Goal: Task Accomplishment & Management: Complete application form

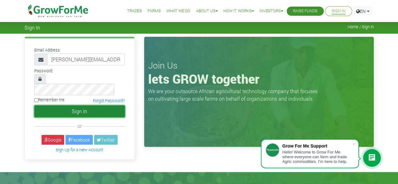
click at [69, 105] on button "Sign In" at bounding box center [79, 111] width 91 height 12
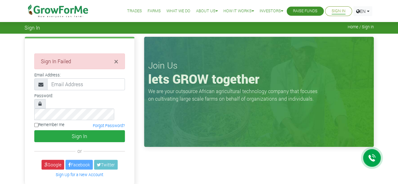
type input "[PERSON_NAME][EMAIL_ADDRESS][DOMAIN_NAME]"
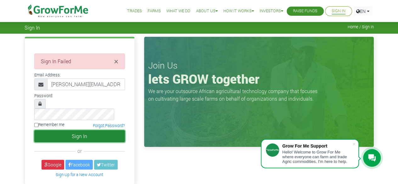
click at [76, 130] on button "Sign In" at bounding box center [79, 136] width 91 height 12
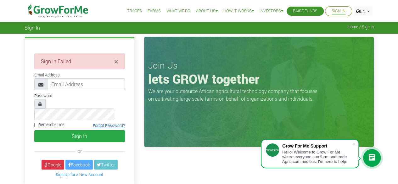
click at [104, 123] on link "Forgot Password?" at bounding box center [109, 125] width 32 height 5
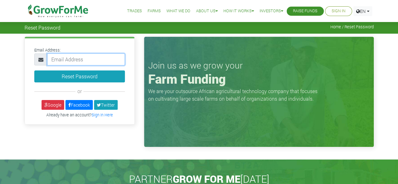
click at [89, 63] on input "email" at bounding box center [86, 59] width 78 height 12
type input "robert_amanor@outlook.com"
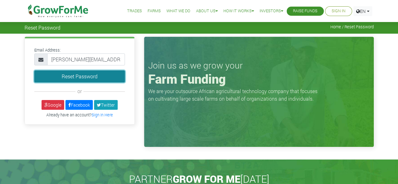
click at [87, 76] on button "Reset Password" at bounding box center [79, 76] width 91 height 12
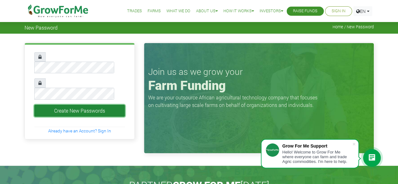
click at [79, 105] on button "Create New Passwords" at bounding box center [79, 111] width 91 height 12
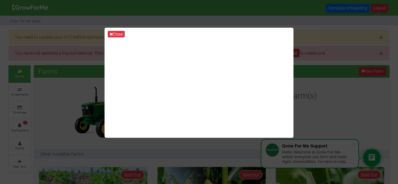
click at [308, 35] on div "Close" at bounding box center [199, 92] width 398 height 184
click at [363, 31] on div "Close" at bounding box center [199, 92] width 398 height 184
click at [112, 36] on icon at bounding box center [110, 34] width 3 height 4
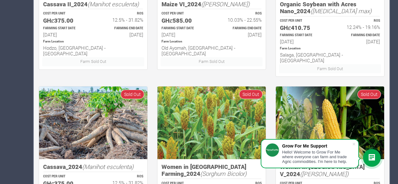
scroll to position [465, 0]
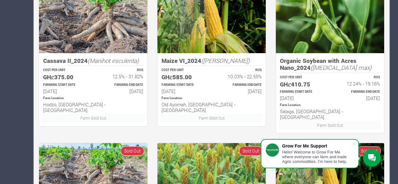
scroll to position [316, 0]
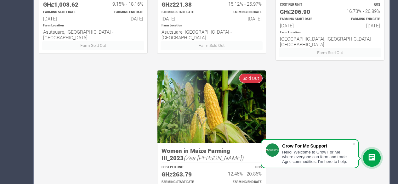
scroll to position [470, 0]
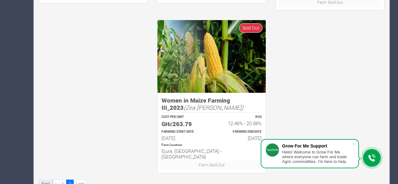
click at [48, 180] on link "First" at bounding box center [46, 184] width 14 height 9
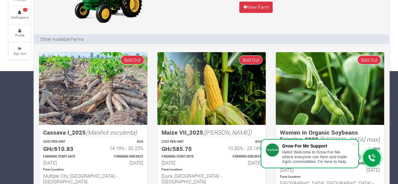
click at [367, 157] on div at bounding box center [372, 158] width 18 height 18
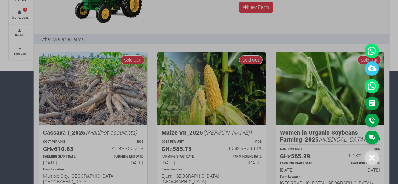
click at [335, 15] on div at bounding box center [199, 92] width 398 height 184
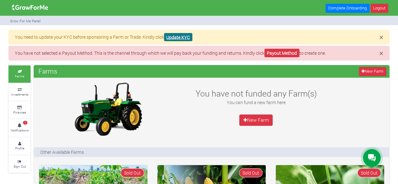
click at [180, 35] on link "Update KYC" at bounding box center [178, 37] width 28 height 8
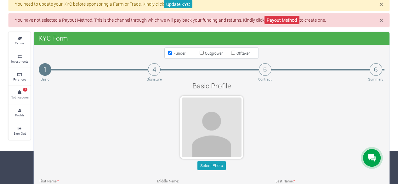
scroll to position [33, 0]
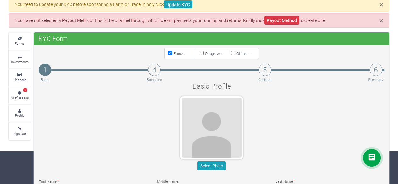
click at [200, 53] on input "Outgrower" at bounding box center [201, 53] width 4 height 4
checkbox input "true"
click at [232, 52] on input "Offtaker" at bounding box center [233, 53] width 4 height 4
checkbox input "true"
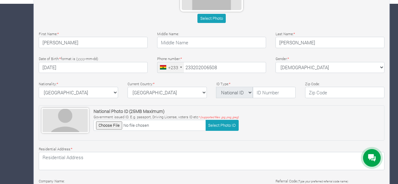
scroll to position [181, 0]
type input "20 200 6508"
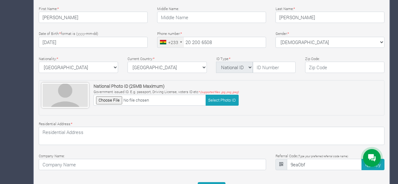
scroll to position [206, 0]
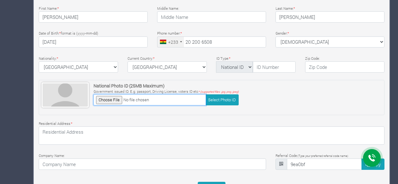
click at [116, 96] on input "file" at bounding box center [149, 99] width 112 height 11
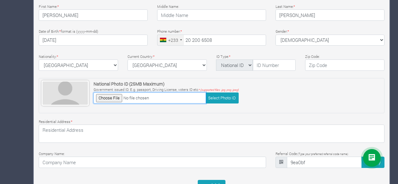
click at [109, 100] on input "file" at bounding box center [149, 97] width 112 height 11
type input "C:\fakepath\Screenshot [DATE] 210416.png"
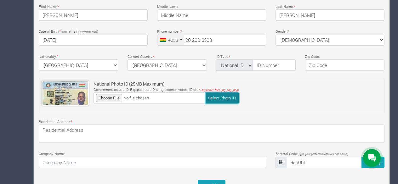
click at [225, 96] on button "Select Photo ID" at bounding box center [221, 97] width 33 height 11
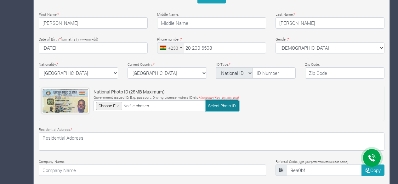
scroll to position [196, 0]
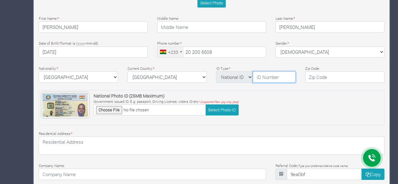
click at [274, 77] on input "text" at bounding box center [274, 76] width 43 height 11
click at [90, 162] on div "Company Name:" at bounding box center [152, 171] width 237 height 18
click at [270, 75] on input "text" at bounding box center [274, 76] width 43 height 11
click at [103, 130] on div "Residential Address: *" at bounding box center [211, 142] width 355 height 25
click at [284, 74] on input "GHA712500" at bounding box center [274, 76] width 43 height 11
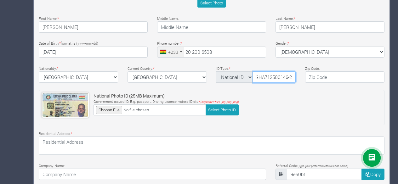
scroll to position [232, 0]
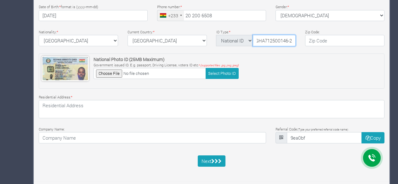
type input "GHA712500146-2"
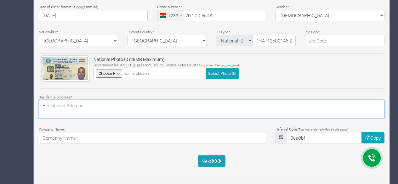
scroll to position [0, 0]
click at [115, 107] on textarea at bounding box center [211, 109] width 345 height 18
type textarea "no 12 okumuafo loop"
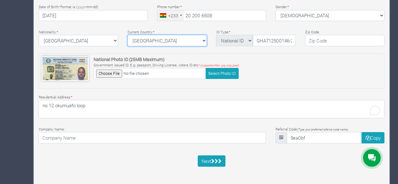
select select "[GEOGRAPHIC_DATA]"
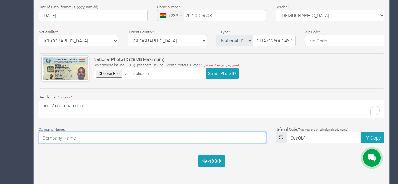
click at [109, 141] on input at bounding box center [152, 137] width 227 height 11
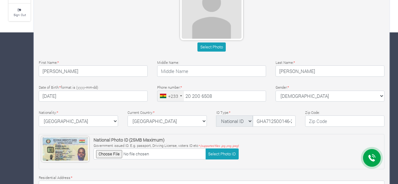
scroll to position [232, 0]
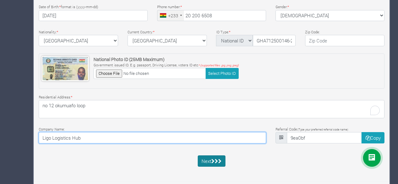
type input "Ligo Logistics Hub"
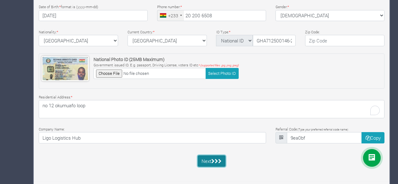
click at [215, 161] on icon "submit" at bounding box center [212, 161] width 3 height 5
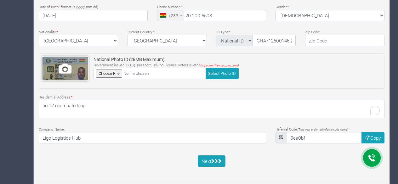
click at [78, 70] on span at bounding box center [64, 68] width 45 height 23
type input "C:\fakepath\Screenshot [DATE] 210416.png"
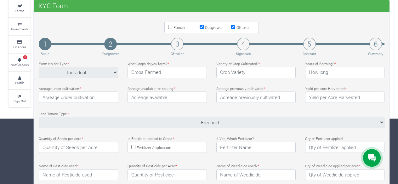
scroll to position [66, 0]
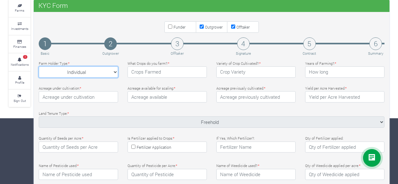
click at [84, 75] on select "Individual Individual Partnership Agency Private Company" at bounding box center [78, 71] width 79 height 11
select select "Private Company"
click at [39, 66] on select "Individual Individual Partnership Agency Private Company" at bounding box center [78, 71] width 79 height 11
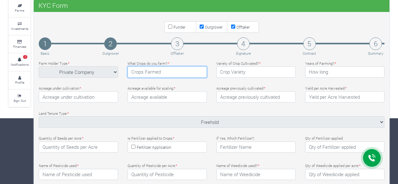
click at [143, 71] on input "text" at bounding box center [166, 71] width 79 height 11
click at [176, 44] on h4 "3" at bounding box center [177, 43] width 13 height 13
click at [171, 26] on input "Funder" at bounding box center [170, 27] width 4 height 4
checkbox input "true"
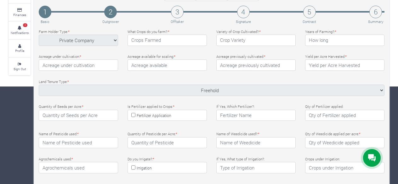
scroll to position [131, 0]
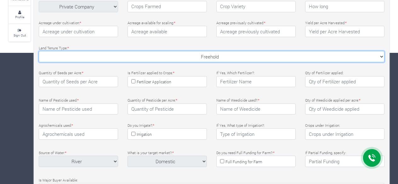
click at [190, 57] on select "Freehold Freehold Rented Leased Community Access Right" at bounding box center [211, 56] width 345 height 11
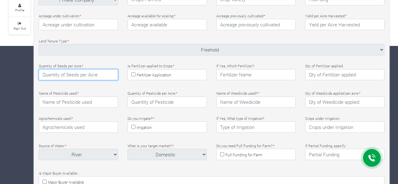
click at [81, 70] on input "number" at bounding box center [78, 74] width 79 height 11
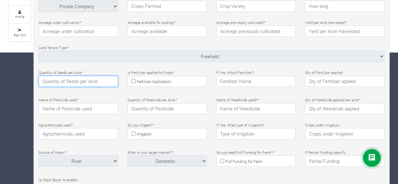
scroll to position [263, 0]
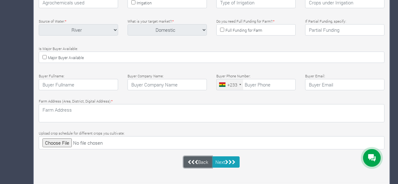
click at [201, 160] on link "Back" at bounding box center [197, 161] width 28 height 11
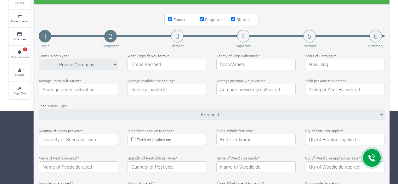
scroll to position [0, 0]
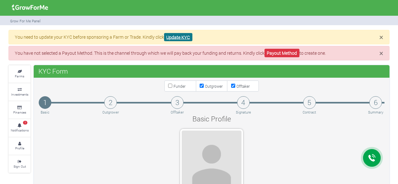
click at [176, 37] on link "Update KYC" at bounding box center [178, 37] width 28 height 8
click at [279, 56] on link "Payout Method" at bounding box center [281, 53] width 35 height 8
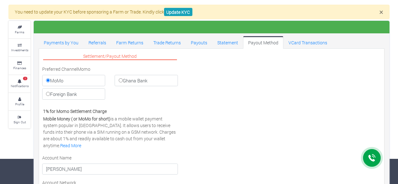
scroll to position [25, 0]
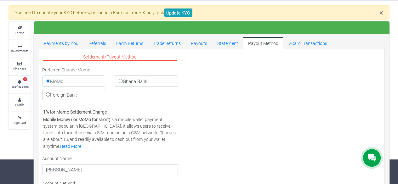
click at [137, 80] on label "Ghana Bank" at bounding box center [146, 81] width 63 height 11
click at [123, 80] on input "Ghana Bank" at bounding box center [121, 81] width 4 height 4
radio input "true"
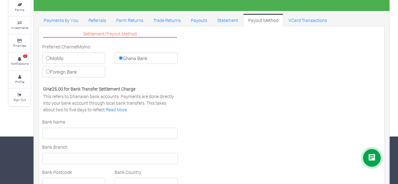
scroll to position [38, 0]
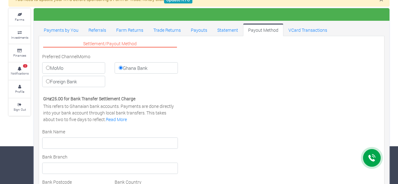
click at [83, 82] on label "Foreign Bank" at bounding box center [73, 81] width 63 height 11
click at [50, 82] on input "Foreign Bank" at bounding box center [48, 81] width 4 height 4
radio input "true"
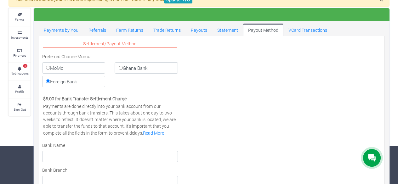
click at [81, 66] on label "MoMo" at bounding box center [73, 67] width 63 height 11
click at [50, 66] on input "MoMo" at bounding box center [48, 68] width 4 height 4
radio input "true"
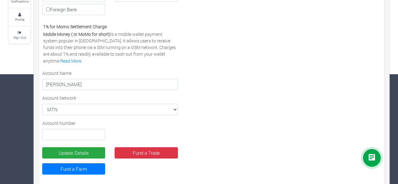
scroll to position [110, 0]
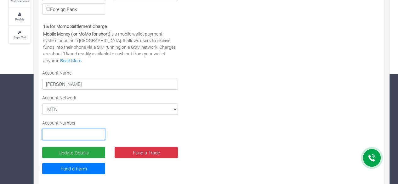
click at [82, 135] on input "text" at bounding box center [73, 134] width 63 height 11
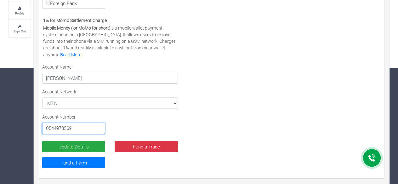
scroll to position [0, 0]
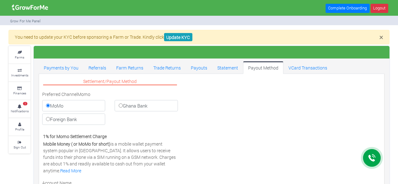
type input "0544973569"
click at [131, 104] on label "Ghana Bank" at bounding box center [146, 105] width 63 height 11
click at [123, 104] on input "Ghana Bank" at bounding box center [121, 106] width 4 height 4
radio input "true"
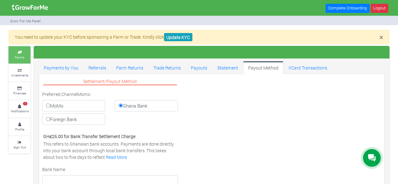
click at [18, 49] on link "Farms" at bounding box center [19, 54] width 22 height 17
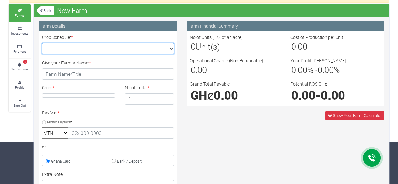
click at [134, 51] on select "Crop Schedule: *" at bounding box center [108, 48] width 132 height 11
click at [131, 47] on select "Crop Schedule: *" at bounding box center [108, 48] width 132 height 11
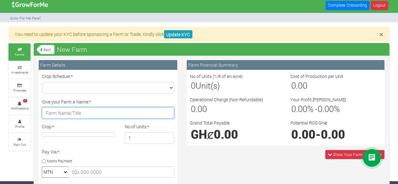
click at [81, 112] on input "Give your Farm a Name: *" at bounding box center [108, 112] width 132 height 11
type input "jnj"
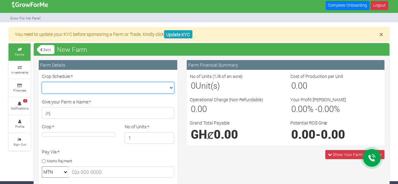
click at [90, 88] on select "Crop Schedule: *" at bounding box center [108, 87] width 132 height 11
click at [42, 82] on select "Crop Schedule: *" at bounding box center [108, 87] width 132 height 11
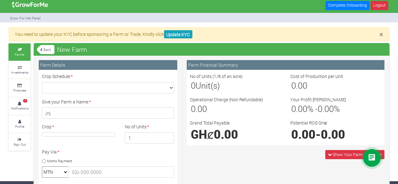
click at [90, 134] on h4 at bounding box center [78, 134] width 73 height 4
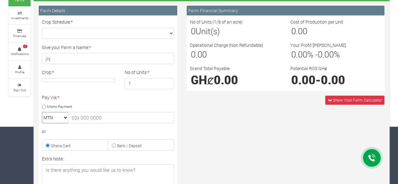
scroll to position [58, 0]
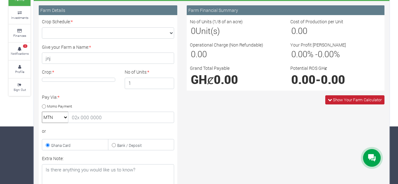
click at [332, 95] on span "Show Your Farm Calculator" at bounding box center [354, 99] width 59 height 9
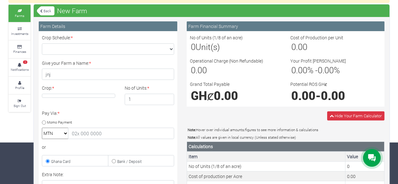
scroll to position [0, 0]
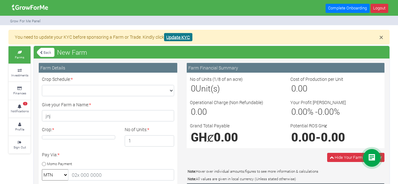
click at [176, 35] on link "Update KYC" at bounding box center [178, 37] width 28 height 8
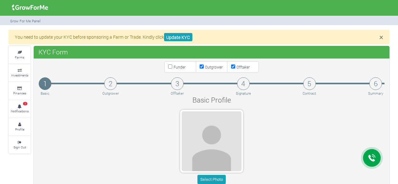
click at [232, 67] on input "Offtaker" at bounding box center [233, 66] width 4 height 4
checkbox input "false"
click at [201, 66] on input "Outgrower" at bounding box center [201, 66] width 4 height 4
checkbox input "false"
click at [169, 65] on input "Funder" at bounding box center [170, 66] width 4 height 4
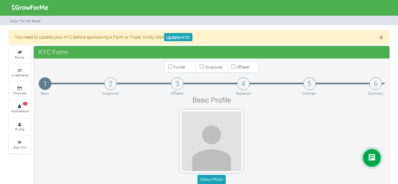
checkbox input "true"
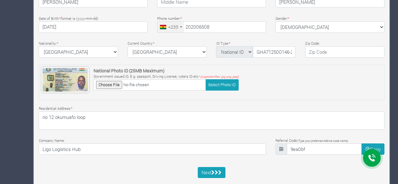
scroll to position [213, 0]
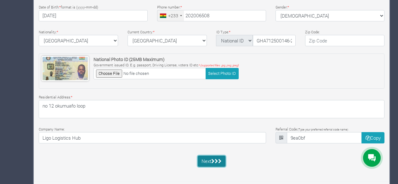
click at [216, 159] on icon "submit" at bounding box center [216, 161] width 3 height 5
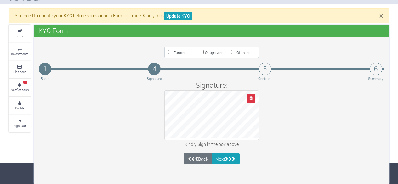
scroll to position [20, 0]
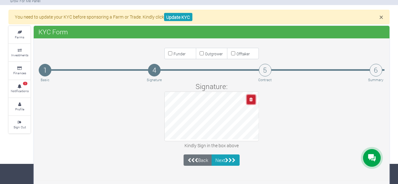
click at [247, 97] on button "button" at bounding box center [251, 99] width 8 height 9
click at [249, 98] on icon "button" at bounding box center [250, 100] width 3 height 4
click at [233, 155] on button "Next" at bounding box center [225, 159] width 28 height 11
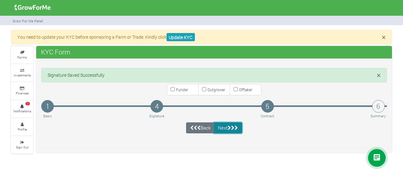
click at [227, 129] on button "Next" at bounding box center [228, 127] width 28 height 11
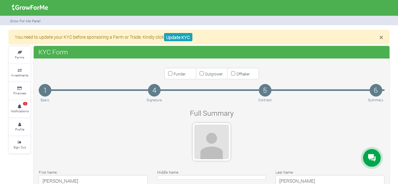
click at [170, 72] on input "Funder" at bounding box center [170, 73] width 4 height 4
checkbox input "true"
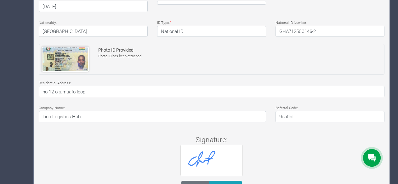
scroll to position [225, 0]
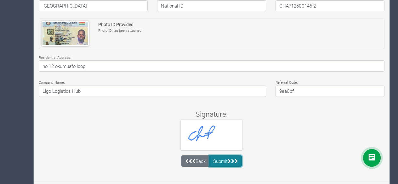
click at [226, 159] on button "Submit" at bounding box center [225, 160] width 33 height 11
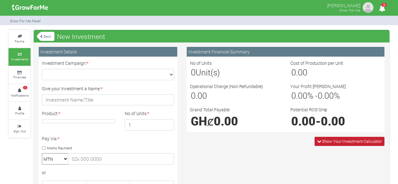
click at [367, 141] on span "Show Your Investment Calculator" at bounding box center [351, 141] width 59 height 6
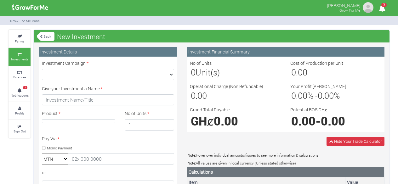
click at [153, 80] on div "Investment Campaign: * Maize Trade 2025 Q4 (Maize Trade :: [DATE] - [DATE]) Cas…" at bounding box center [108, 183] width 142 height 247
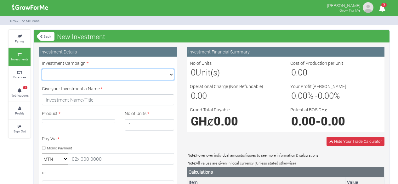
click at [153, 75] on select "Maize Trade 2025 Q4 (Maize Trade :: [DATE] - [DATE]) Cashew Trade 2025 Q4 (Cash…" at bounding box center [108, 74] width 132 height 11
select select "43"
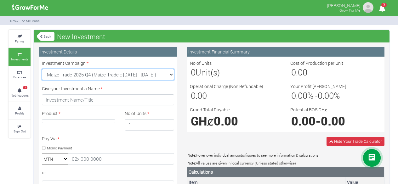
click at [42, 69] on select "Maize Trade 2025 Q4 (Maize Trade :: [DATE] - [DATE]) Cashew Trade 2025 Q4 (Cash…" at bounding box center [108, 74] width 132 height 11
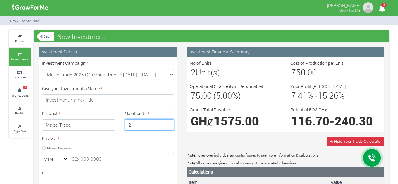
click at [167, 122] on input "2" at bounding box center [150, 124] width 50 height 11
click at [167, 122] on input "3" at bounding box center [150, 124] width 50 height 11
click at [167, 122] on input "4" at bounding box center [150, 124] width 50 height 11
click at [167, 122] on input "5" at bounding box center [150, 124] width 50 height 11
click at [167, 122] on input "6" at bounding box center [150, 124] width 50 height 11
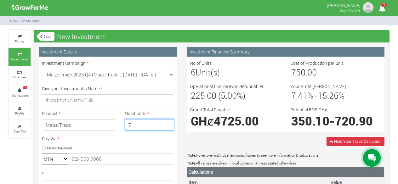
click at [167, 122] on input "7" at bounding box center [150, 124] width 50 height 11
click at [167, 122] on input "8" at bounding box center [150, 124] width 50 height 11
click at [167, 122] on input "9" at bounding box center [150, 124] width 50 height 11
click at [167, 122] on input "10" at bounding box center [150, 124] width 50 height 11
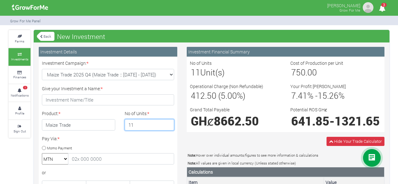
click at [167, 122] on input "11" at bounding box center [150, 124] width 50 height 11
click at [167, 122] on input "12" at bounding box center [150, 124] width 50 height 11
click at [167, 122] on input "13" at bounding box center [150, 124] width 50 height 11
click at [167, 122] on input "14" at bounding box center [150, 124] width 50 height 11
click at [169, 126] on input "13" at bounding box center [150, 124] width 50 height 11
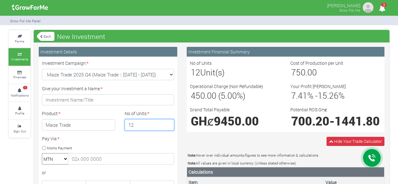
click at [169, 126] on input "12" at bounding box center [150, 124] width 50 height 11
click at [169, 126] on input "11" at bounding box center [150, 124] width 50 height 11
click at [169, 126] on input "10" at bounding box center [150, 124] width 50 height 11
click at [169, 126] on input "9" at bounding box center [150, 124] width 50 height 11
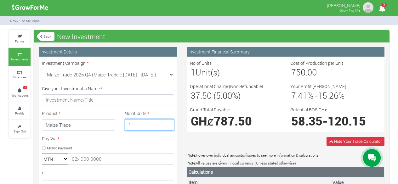
type input "1"
click at [168, 126] on input "1" at bounding box center [150, 124] width 50 height 11
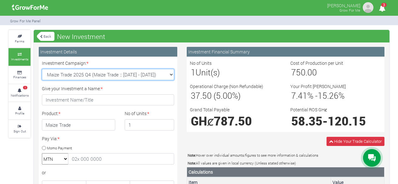
click at [146, 73] on select "Maize Trade 2025 Q4 (Maize Trade :: 01st Oct 2025 - 31st Mar 2026) Cashew Trade…" at bounding box center [108, 74] width 132 height 11
select select "47"
click at [42, 69] on select "Maize Trade 2025 Q4 (Maize Trade :: 01st Oct 2025 - 31st Mar 2026) Cashew Trade…" at bounding box center [108, 74] width 132 height 11
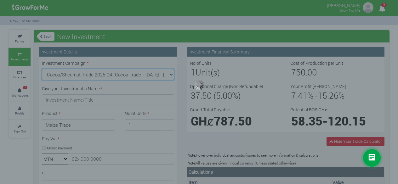
type input "1"
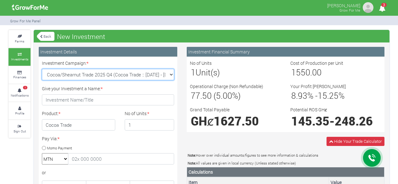
click at [151, 71] on select "Maize Trade 2025 Q4 (Maize Trade :: 01st Oct 2025 - 31st Mar 2026) Cashew Trade…" at bounding box center [108, 74] width 132 height 11
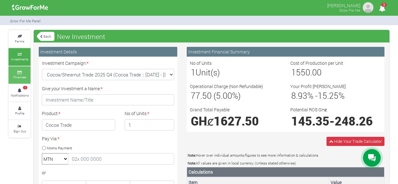
click at [15, 71] on icon at bounding box center [19, 72] width 19 height 3
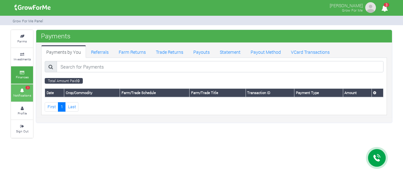
click at [23, 89] on icon at bounding box center [22, 90] width 19 height 3
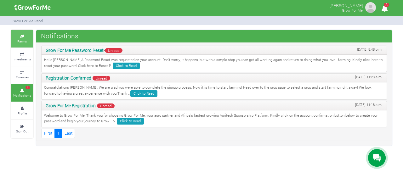
click at [22, 44] on link "Farms" at bounding box center [22, 38] width 22 height 17
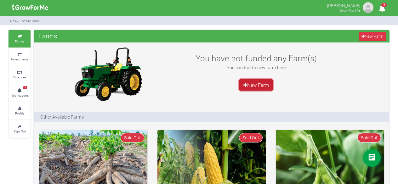
click at [257, 81] on link "New Farm" at bounding box center [255, 84] width 33 height 11
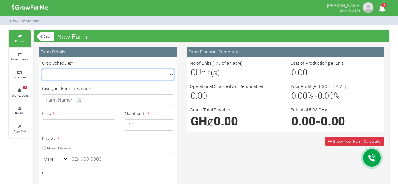
click at [154, 76] on select "Crop Schedule: *" at bounding box center [108, 74] width 132 height 11
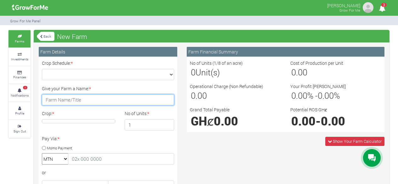
click at [140, 98] on input "Give your Farm a Name: *" at bounding box center [108, 99] width 132 height 11
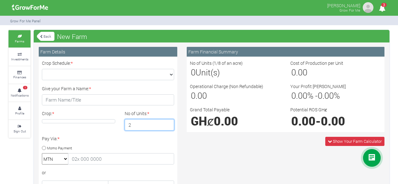
click at [168, 123] on input "2" at bounding box center [150, 124] width 50 height 11
click at [168, 123] on input "3" at bounding box center [150, 124] width 50 height 11
type input "4"
click at [168, 123] on input "4" at bounding box center [150, 124] width 50 height 11
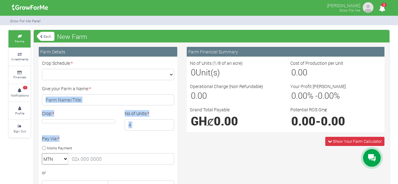
drag, startPoint x: 143, startPoint y: 142, endPoint x: 109, endPoint y: 107, distance: 48.7
click at [109, 107] on div "Crop Schedule: * × Give your Farm a Name: * Crop: * * 4 *" at bounding box center [108, 183] width 142 height 247
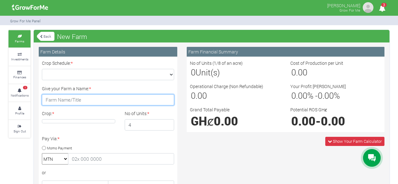
click at [110, 100] on input "Give your Farm a Name: *" at bounding box center [108, 99] width 132 height 11
type input "nkonu"
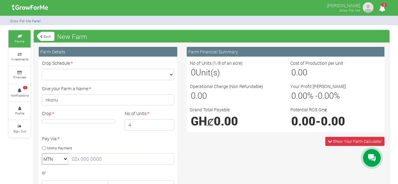
click at [104, 132] on div "Crop: * No of Units: * 4" at bounding box center [108, 122] width 142 height 25
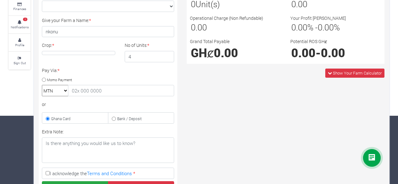
scroll to position [69, 0]
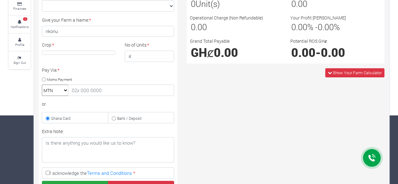
click at [59, 88] on select "MTN Telecel Airtel Tigo" at bounding box center [55, 90] width 26 height 11
select select "momo_telecel"
click at [42, 85] on select "MTN Telecel Airtel Tigo" at bounding box center [55, 90] width 26 height 11
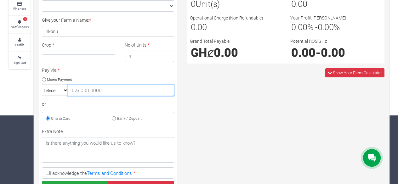
click at [89, 91] on input "text" at bounding box center [121, 90] width 106 height 11
type input "1600"
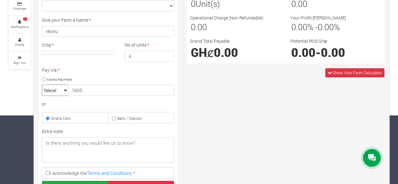
click at [106, 105] on div "or" at bounding box center [108, 104] width 132 height 7
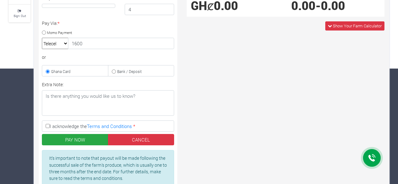
scroll to position [107, 0]
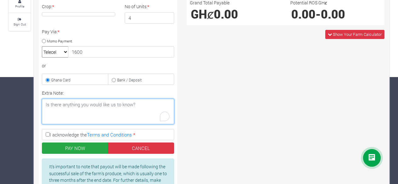
drag, startPoint x: 45, startPoint y: 103, endPoint x: 142, endPoint y: 102, distance: 97.5
click at [142, 102] on textarea "Extra Note:" at bounding box center [108, 111] width 132 height 25
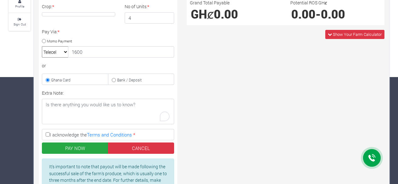
click at [149, 88] on div "Crop Schedule: * × Give your Farm a Name: * nkonu Crop: *" at bounding box center [108, 76] width 142 height 247
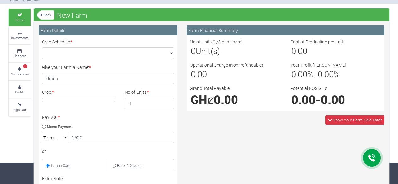
scroll to position [0, 0]
